Goal: Task Accomplishment & Management: Manage account settings

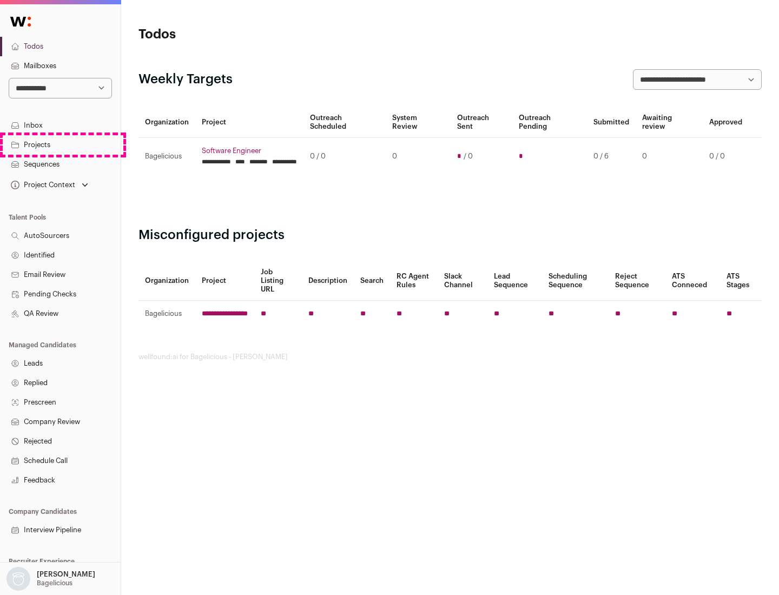
click at [60, 145] on link "Projects" at bounding box center [60, 144] width 121 height 19
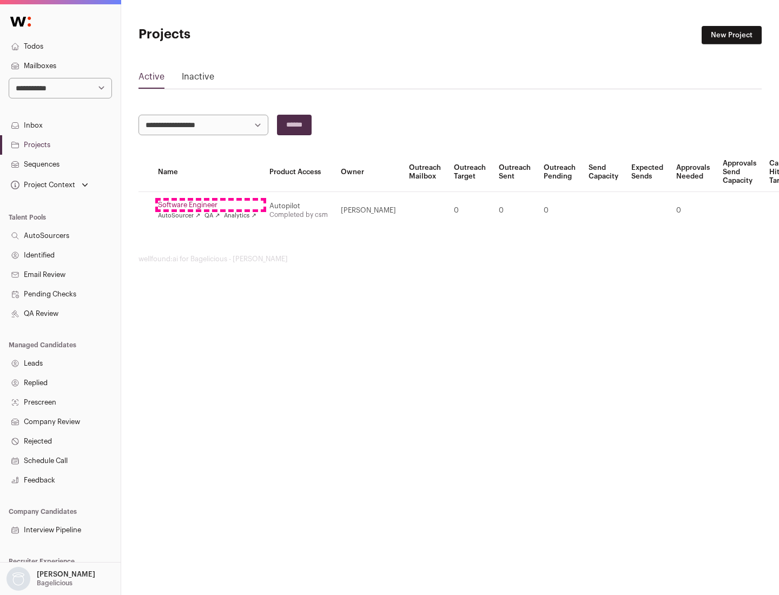
click at [211, 205] on link "Software Engineer" at bounding box center [207, 205] width 99 height 9
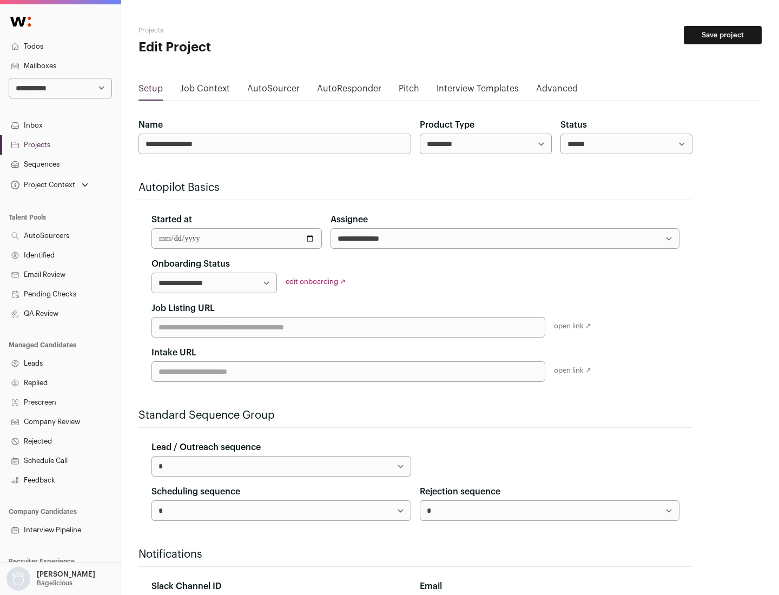
click at [723, 35] on button "Save project" at bounding box center [723, 35] width 78 height 18
